Goal: Information Seeking & Learning: Learn about a topic

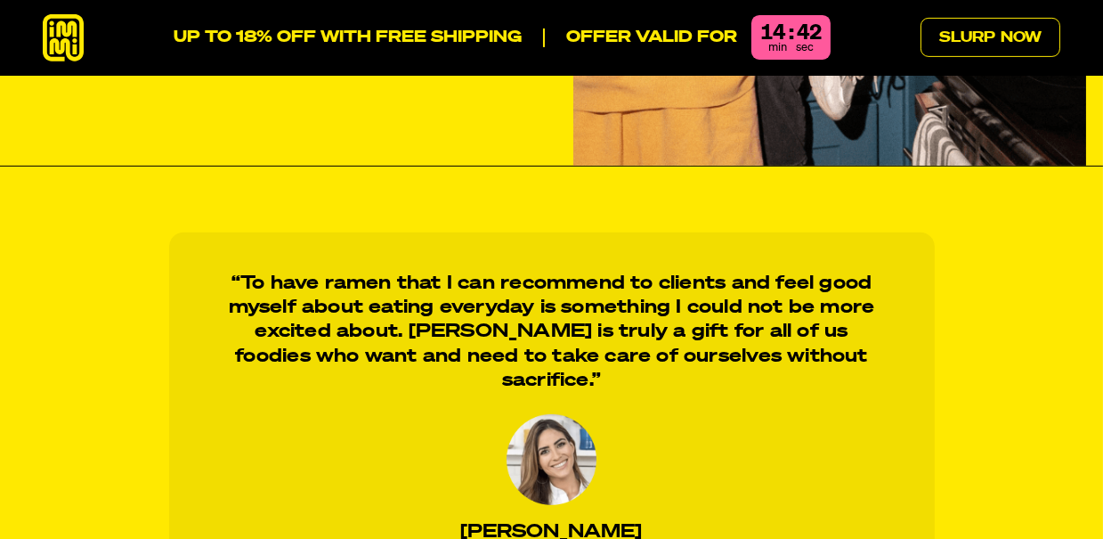
scroll to position [1348, 0]
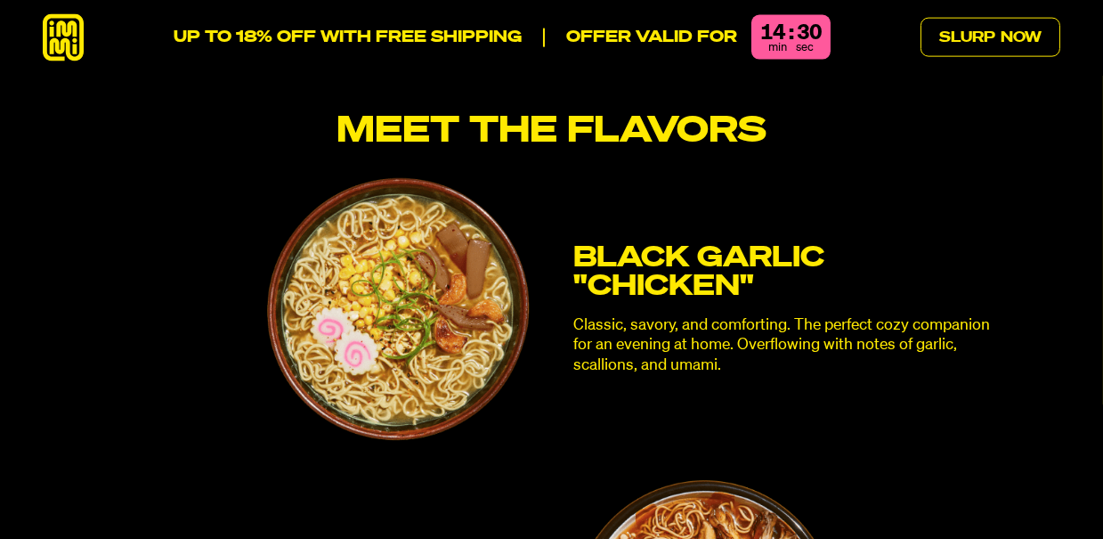
scroll to position [4509, 0]
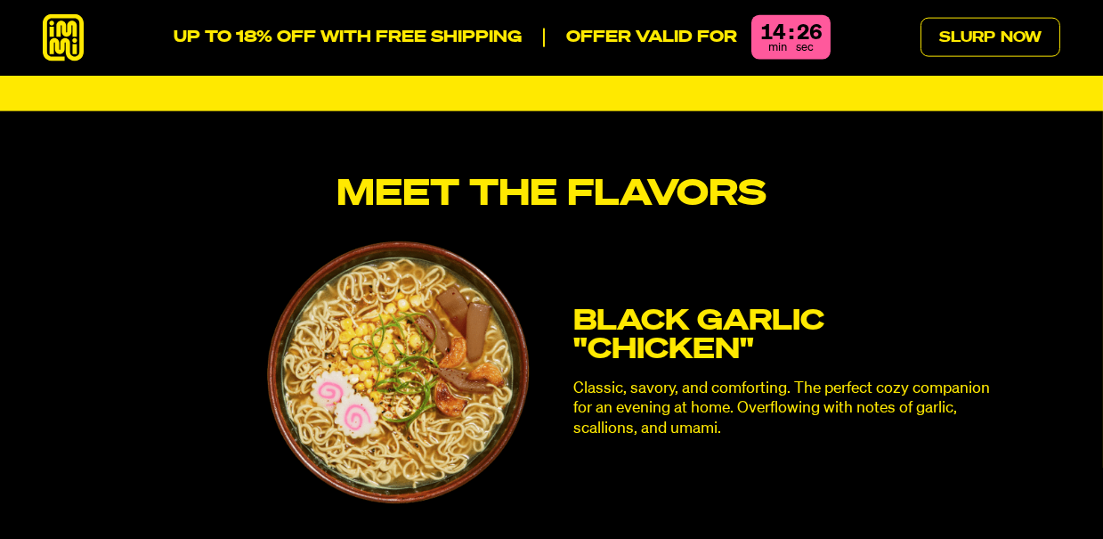
click at [402, 314] on img at bounding box center [398, 372] width 263 height 263
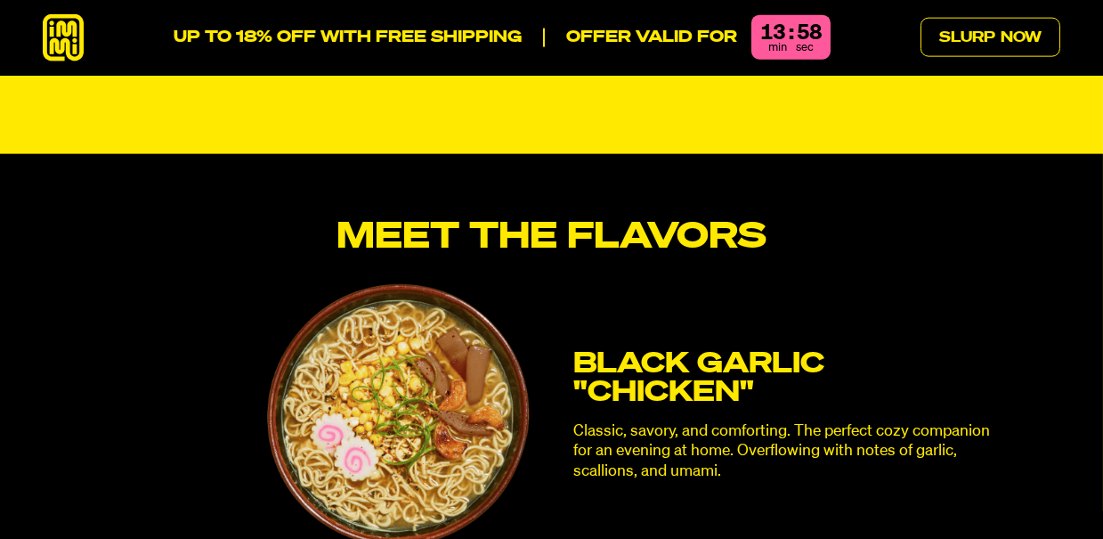
scroll to position [4335, 0]
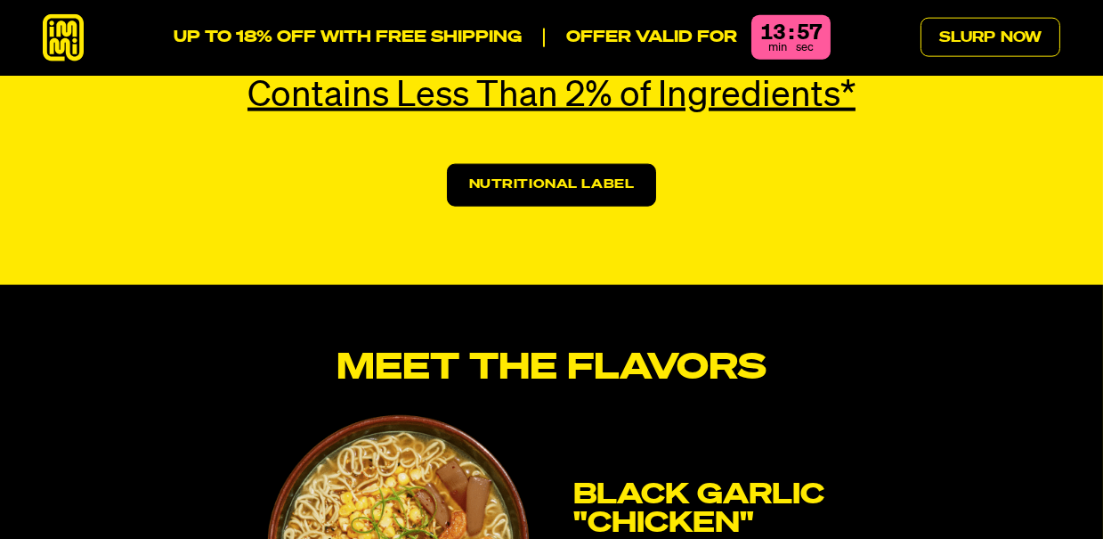
click at [711, 481] on h3 "Black Garlic "Chicken"" at bounding box center [784, 509] width 423 height 57
click at [710, 481] on h3 "Black Garlic "Chicken"" at bounding box center [784, 509] width 423 height 57
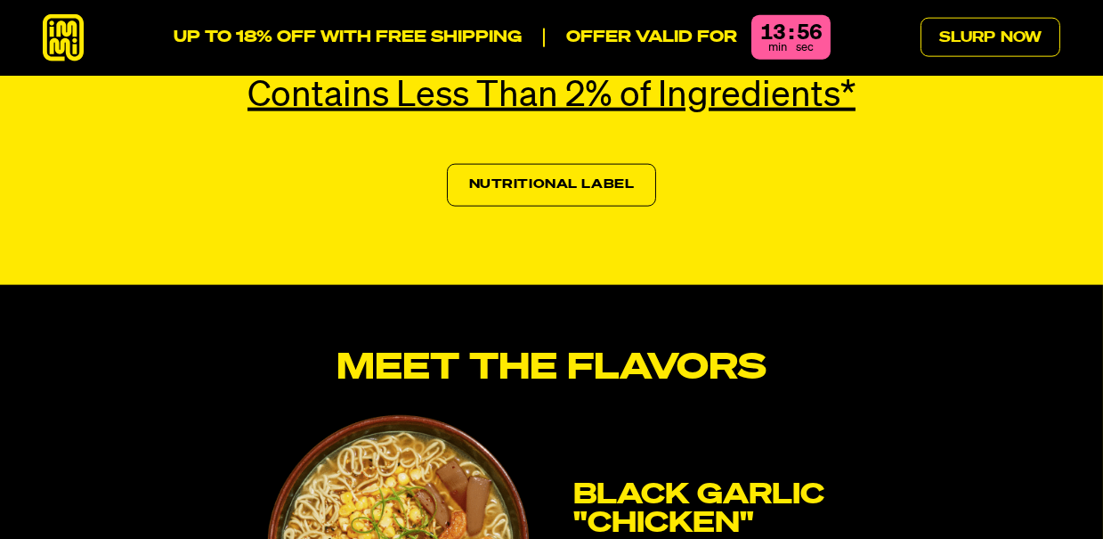
click at [597, 164] on link "Nutritional Label" at bounding box center [552, 185] width 210 height 43
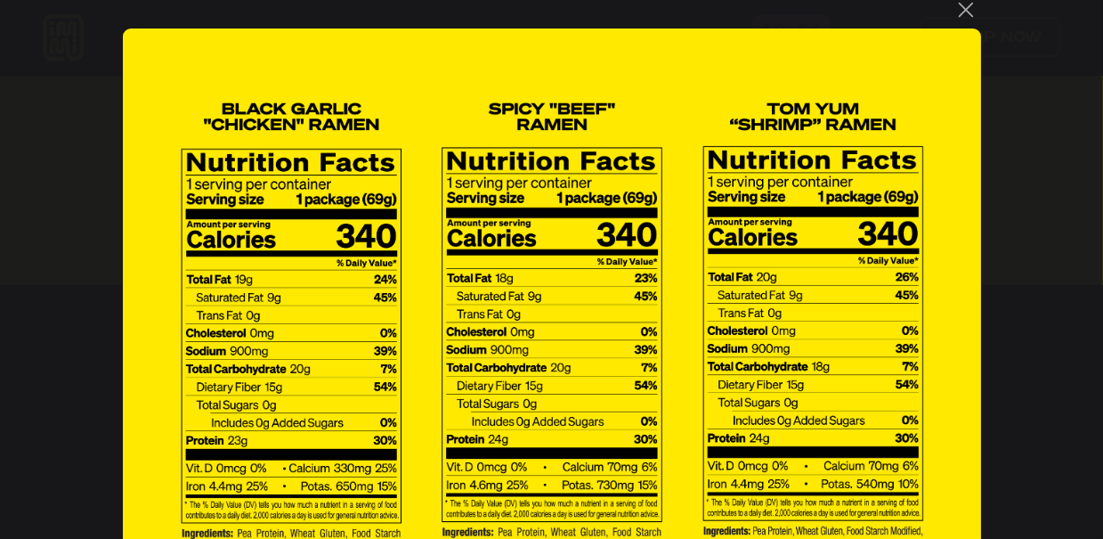
scroll to position [0, 0]
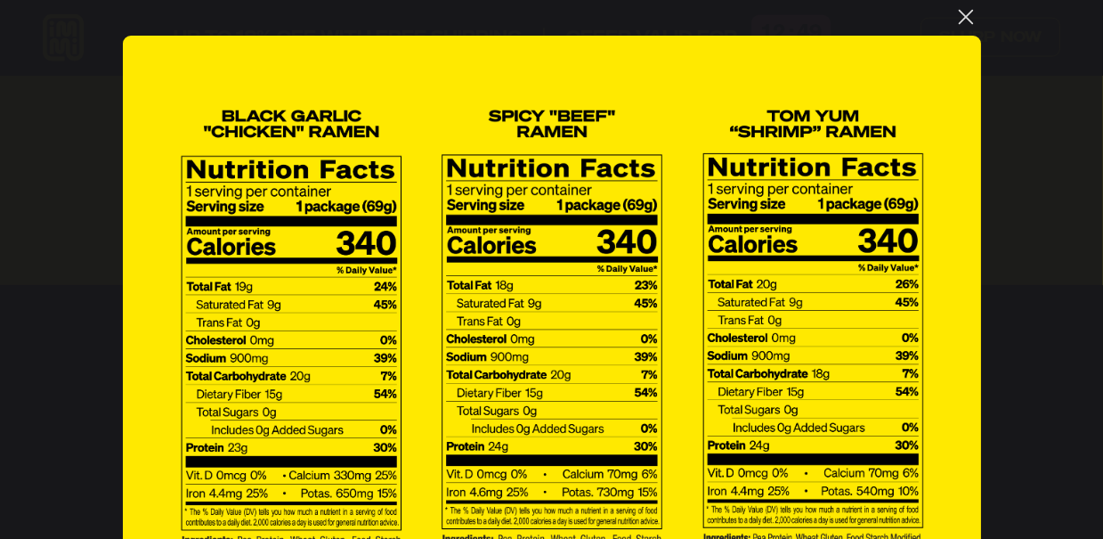
click at [962, 20] on button "You can close this modal content with the ESC key" at bounding box center [966, 17] width 30 height 30
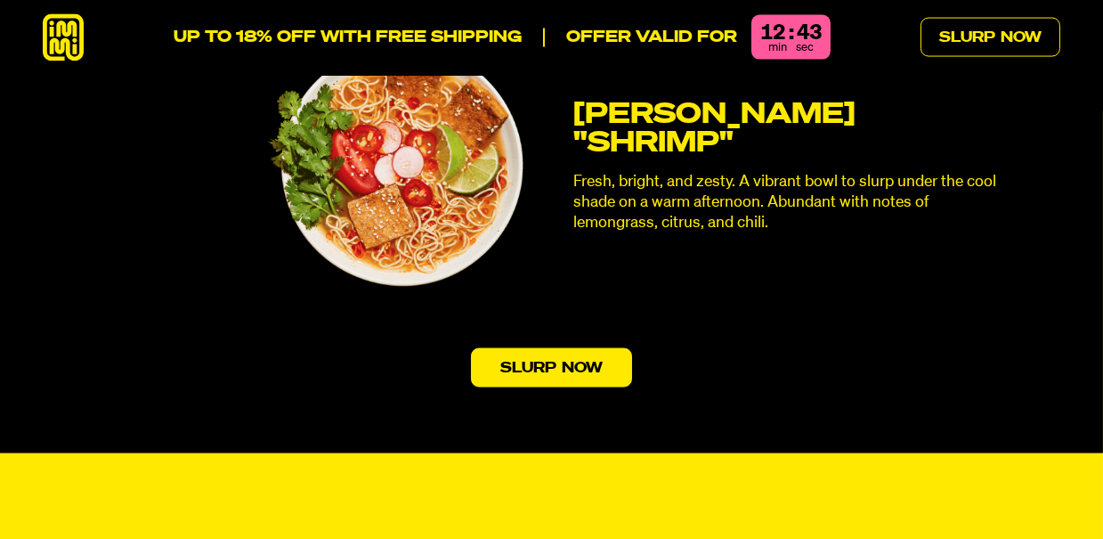
scroll to position [5325, 0]
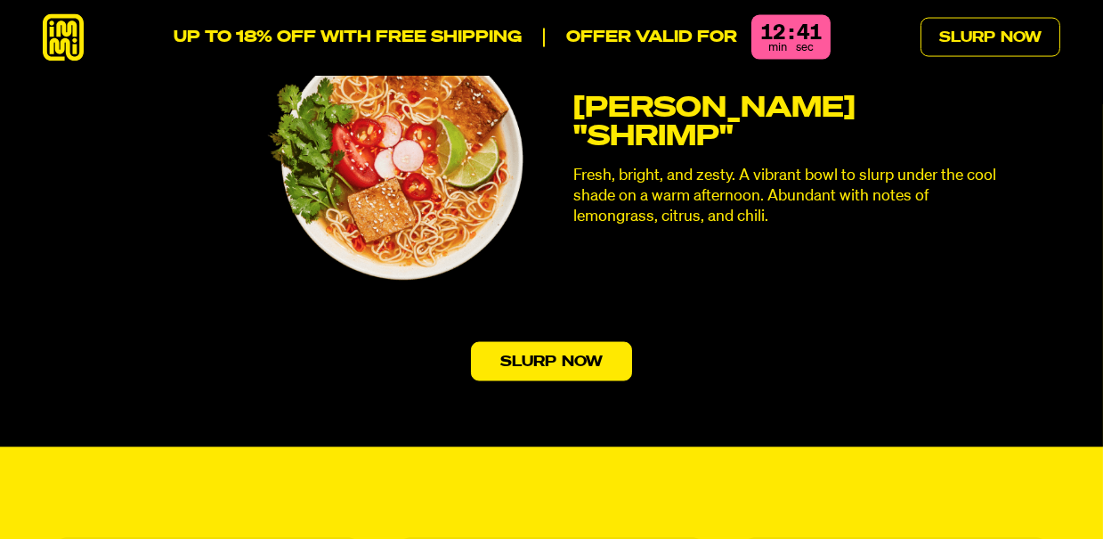
click at [73, 36] on icon at bounding box center [63, 37] width 41 height 47
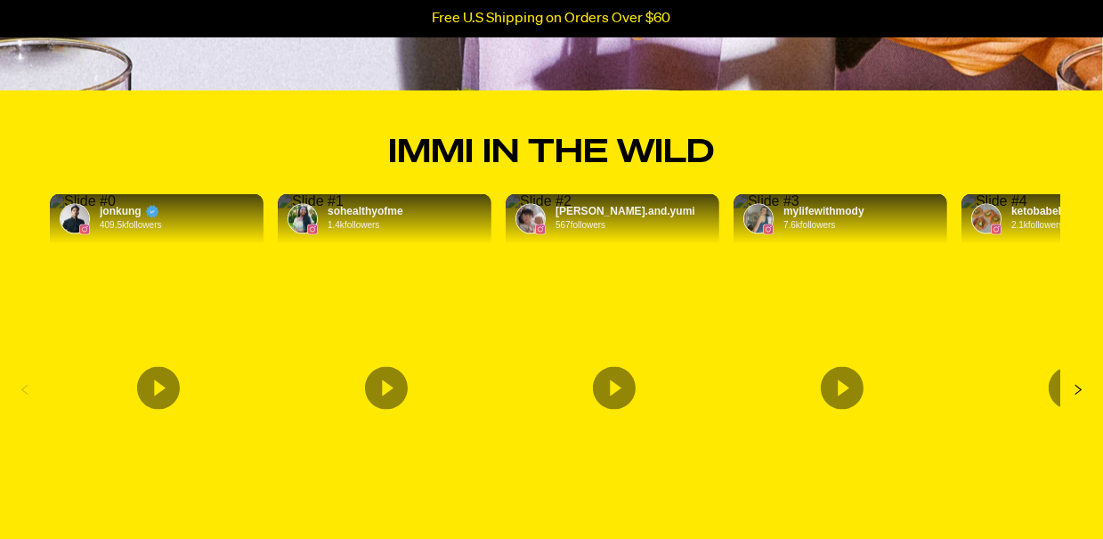
scroll to position [6080, 0]
